Goal: Check status: Check status

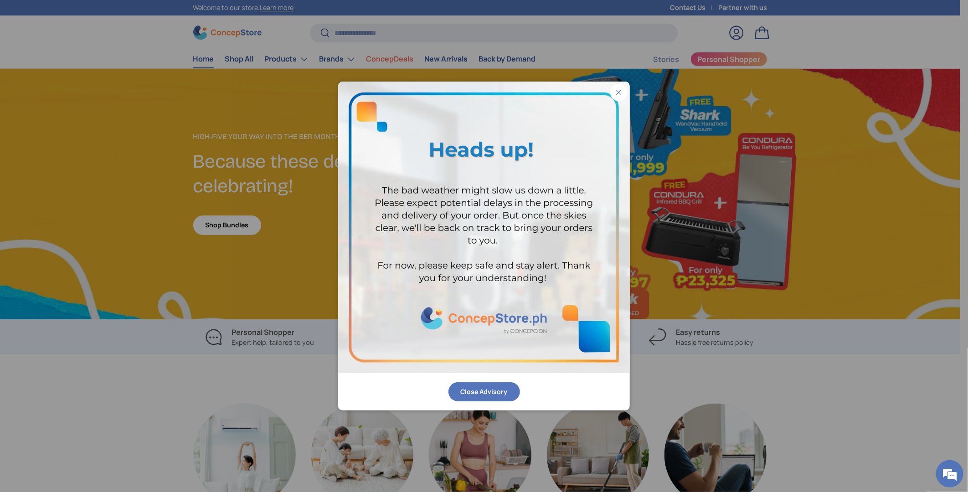
click at [503, 388] on button "Close Advisory" at bounding box center [484, 392] width 72 height 20
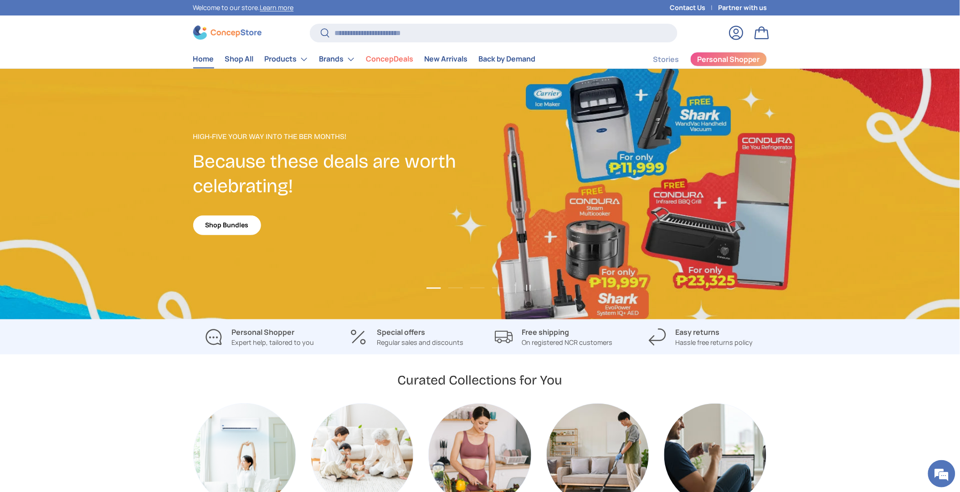
click at [740, 30] on link "Log in" at bounding box center [736, 33] width 20 height 20
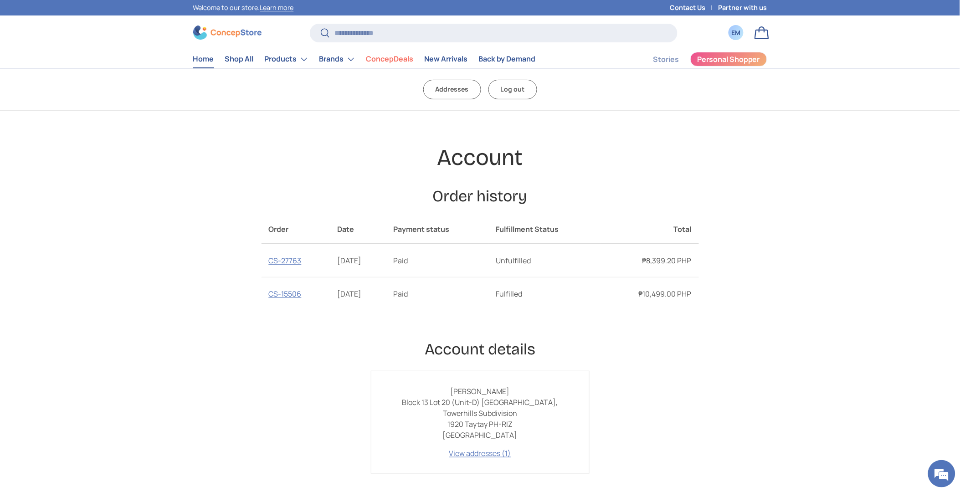
click at [198, 59] on link "Home" at bounding box center [203, 59] width 21 height 18
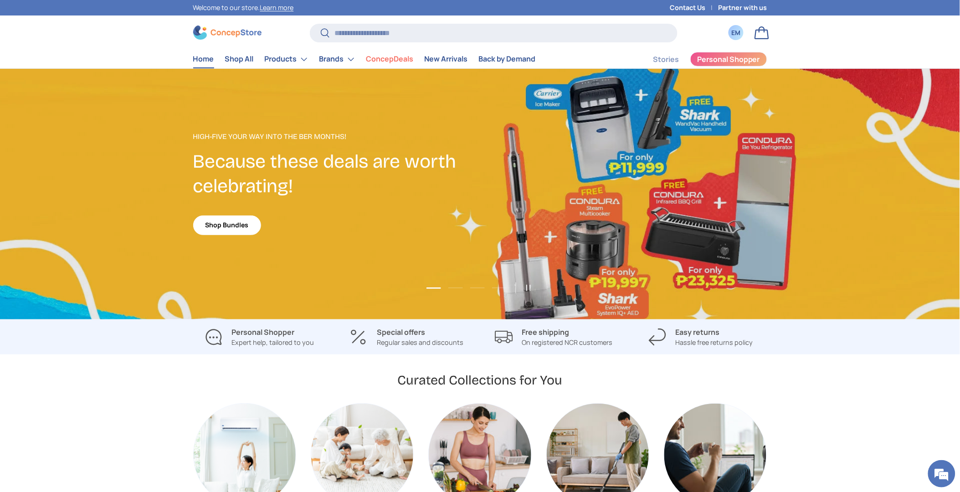
click at [739, 34] on div "EM" at bounding box center [736, 33] width 10 height 10
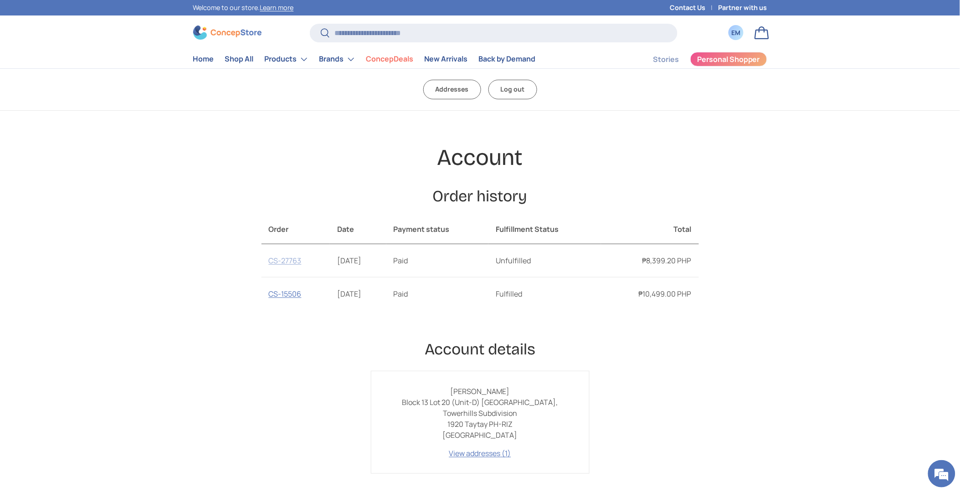
click at [297, 261] on link "CS-27763" at bounding box center [285, 261] width 33 height 10
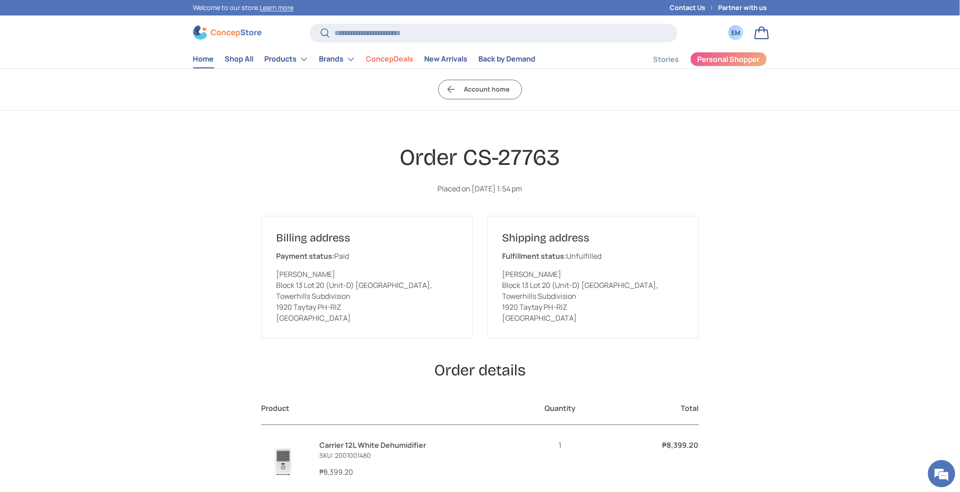
click at [211, 59] on link "Home" at bounding box center [203, 59] width 21 height 18
